Goal: Task Accomplishment & Management: Complete application form

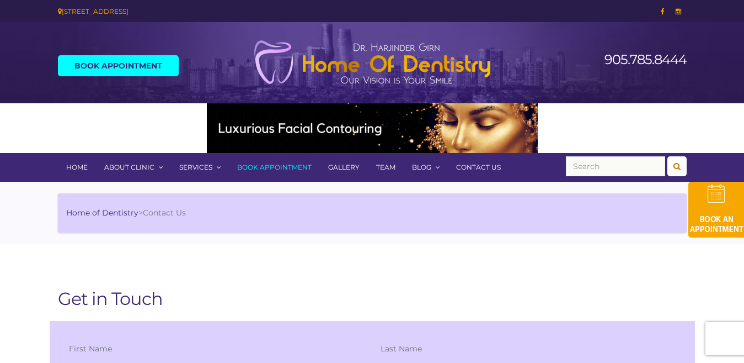
scroll to position [221, 0]
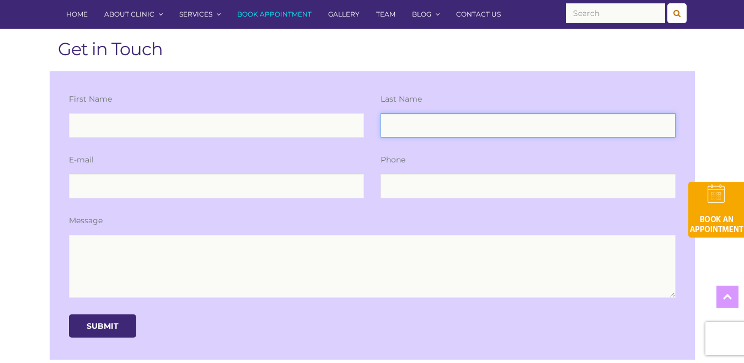
drag, startPoint x: 393, startPoint y: 136, endPoint x: 429, endPoint y: 161, distance: 43.3
click at [397, 144] on div "Last Name" at bounding box center [529, 123] width 312 height 61
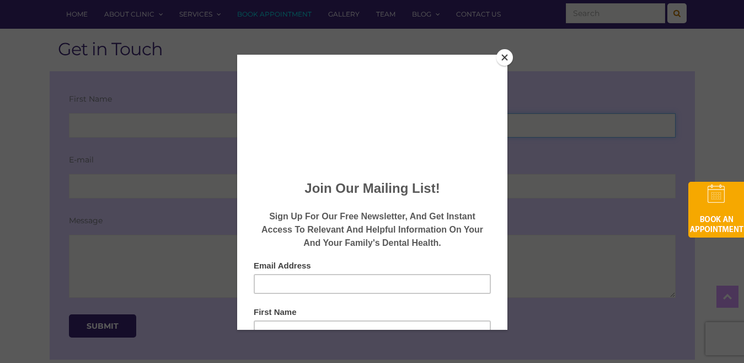
type input "[PERSON_NAME]"
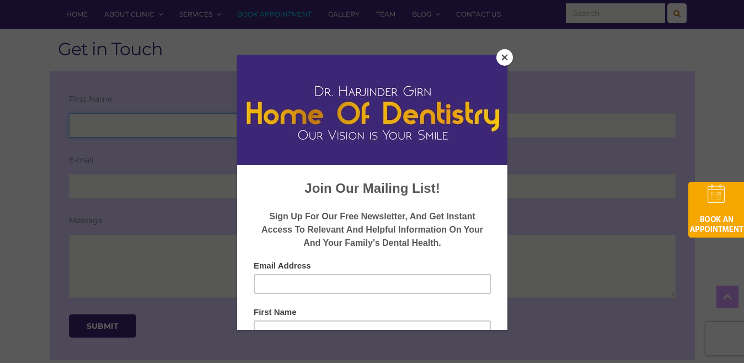
type input "[PERSON_NAME]"
type input "[EMAIL_ADDRESS][DOMAIN_NAME]"
type input "2356895054"
click at [503, 55] on button "Close" at bounding box center [505, 57] width 17 height 17
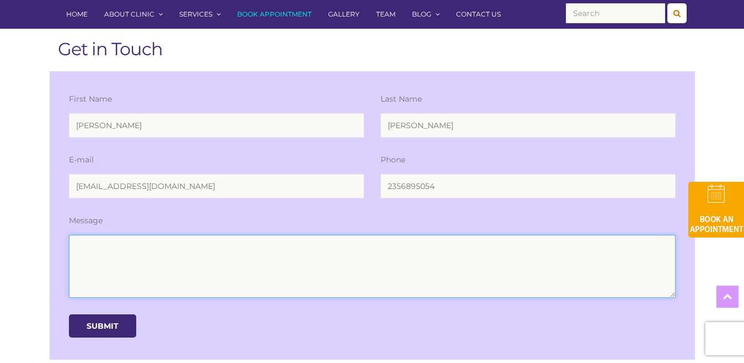
drag, startPoint x: 270, startPoint y: 238, endPoint x: 259, endPoint y: 244, distance: 12.4
click at [268, 240] on textarea at bounding box center [372, 266] width 607 height 63
paste textarea "Re: Drop Traffic Hello Good Morning, I have found some major errors that corres…"
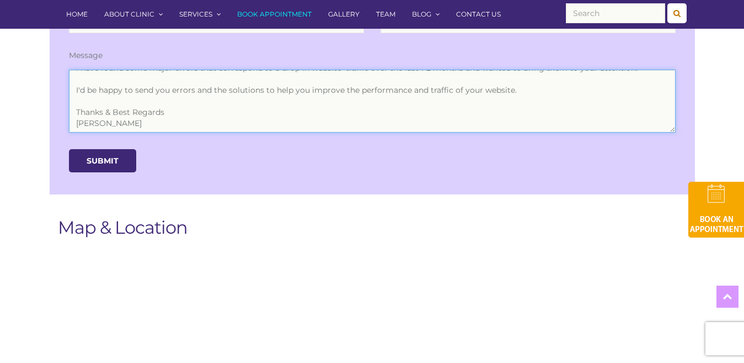
scroll to position [386, 0]
type textarea "Re: Drop Traffic Hello Good Morning, I have found some major errors that corres…"
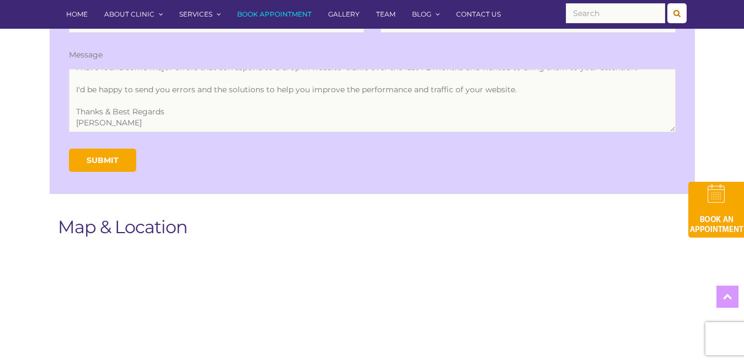
click at [121, 161] on input "Submit" at bounding box center [102, 159] width 67 height 23
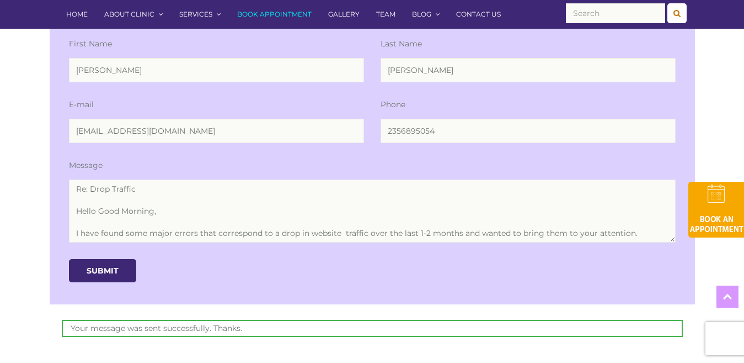
scroll to position [442, 0]
